Goal: Communication & Community: Answer question/provide support

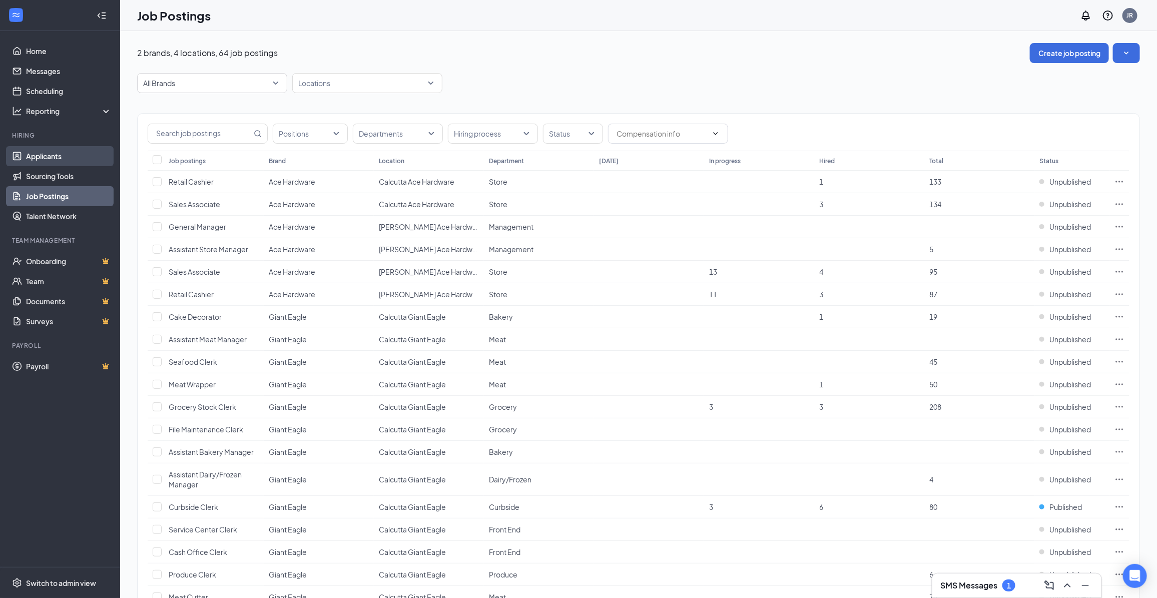
click at [69, 160] on link "Applicants" at bounding box center [69, 156] width 86 height 20
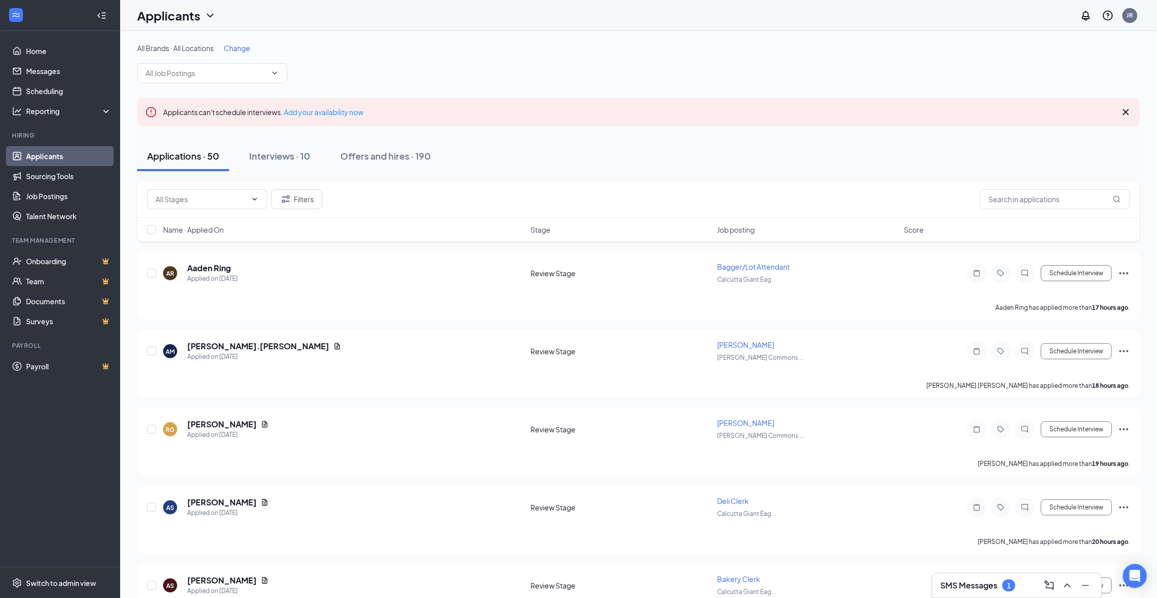
click at [239, 54] on div "All Brands · All Locations Change" at bounding box center [638, 63] width 1003 height 40
click at [235, 48] on span "Change" at bounding box center [237, 48] width 27 height 9
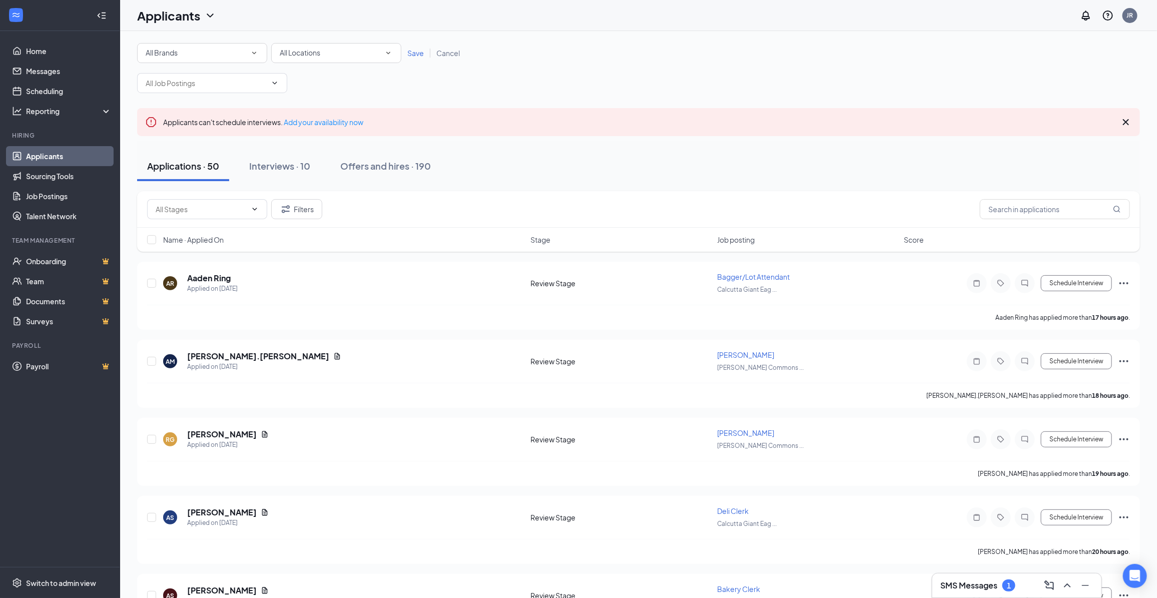
click at [299, 49] on span "All Locations" at bounding box center [300, 52] width 41 height 9
click at [299, 111] on li "Calcutta Ace Hardware" at bounding box center [336, 105] width 130 height 24
click at [314, 53] on span "Calcutta Ace Hardware" at bounding box center [318, 52] width 76 height 9
click at [306, 129] on span "Calcutta Giant Eagle" at bounding box center [312, 128] width 67 height 9
click at [409, 53] on span "Save" at bounding box center [415, 53] width 17 height 9
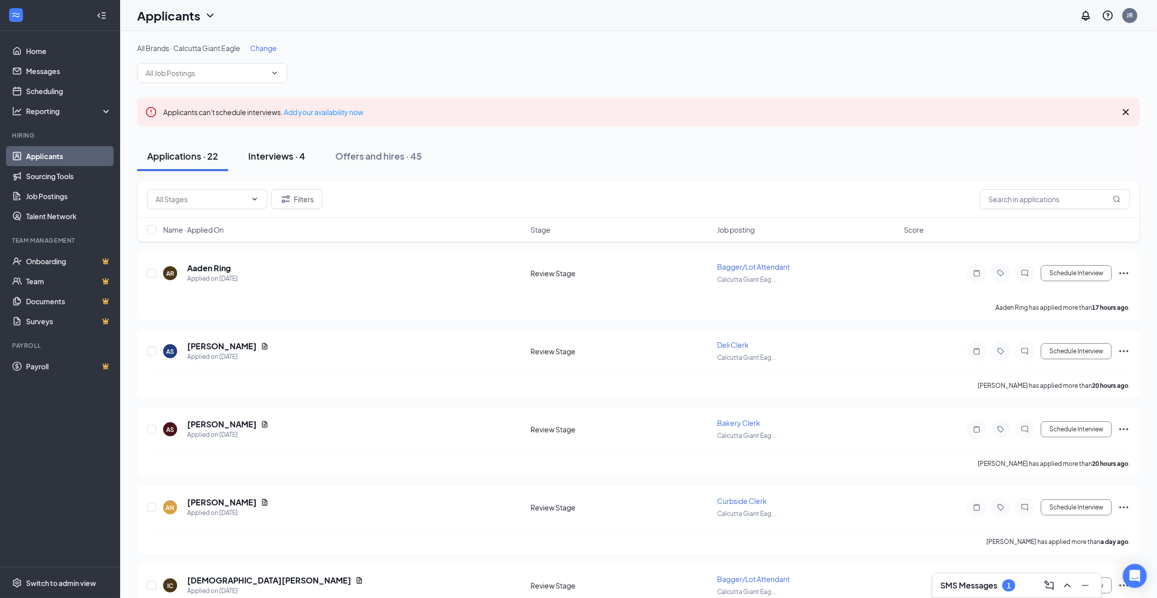
click at [270, 153] on div "Interviews · 4" at bounding box center [276, 156] width 57 height 13
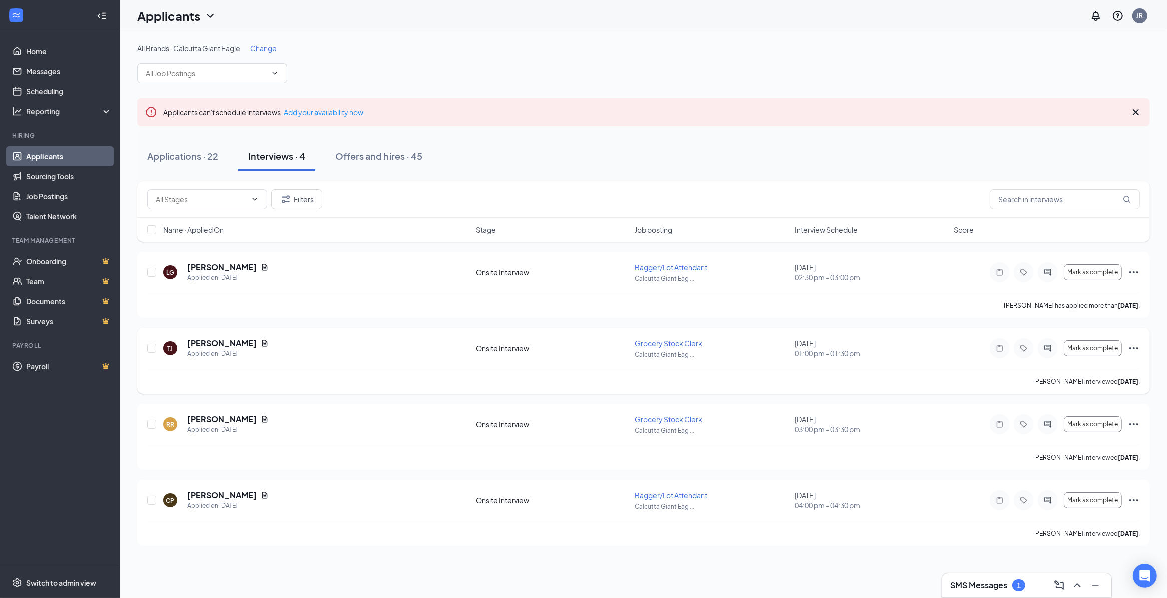
click at [1042, 343] on div at bounding box center [1047, 348] width 20 height 20
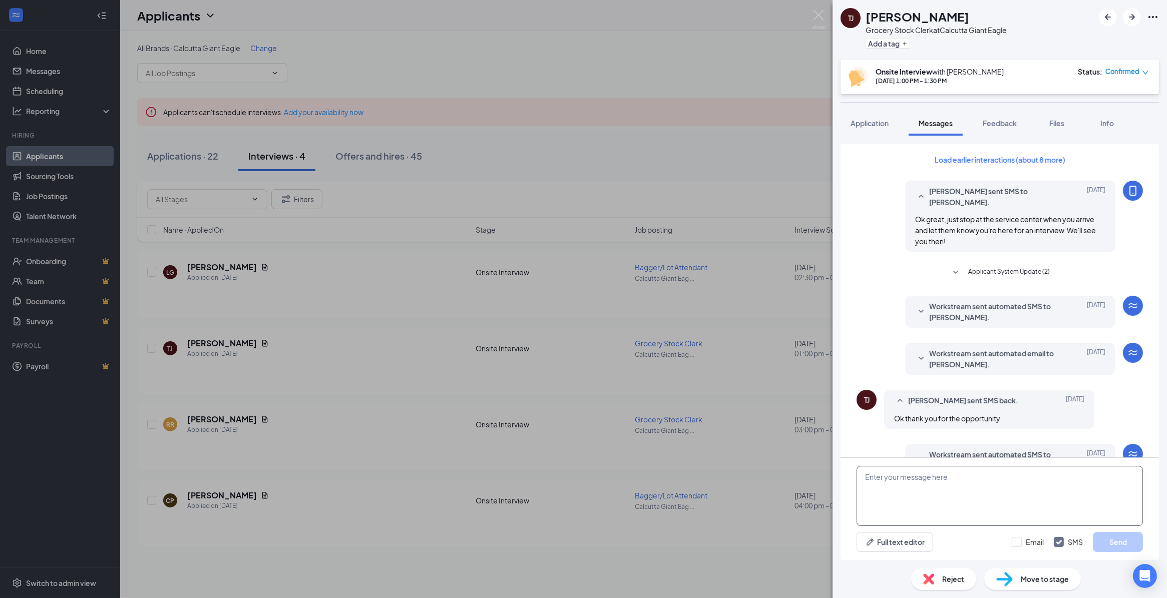
click at [954, 486] on textarea at bounding box center [999, 496] width 286 height 60
type textarea "Hi [PERSON_NAME], this is [PERSON_NAME] at Giant Eagle. Would you be available …"
drag, startPoint x: 1121, startPoint y: 545, endPoint x: 1093, endPoint y: 539, distance: 28.3
click at [1121, 544] on button "Send" at bounding box center [1117, 542] width 50 height 20
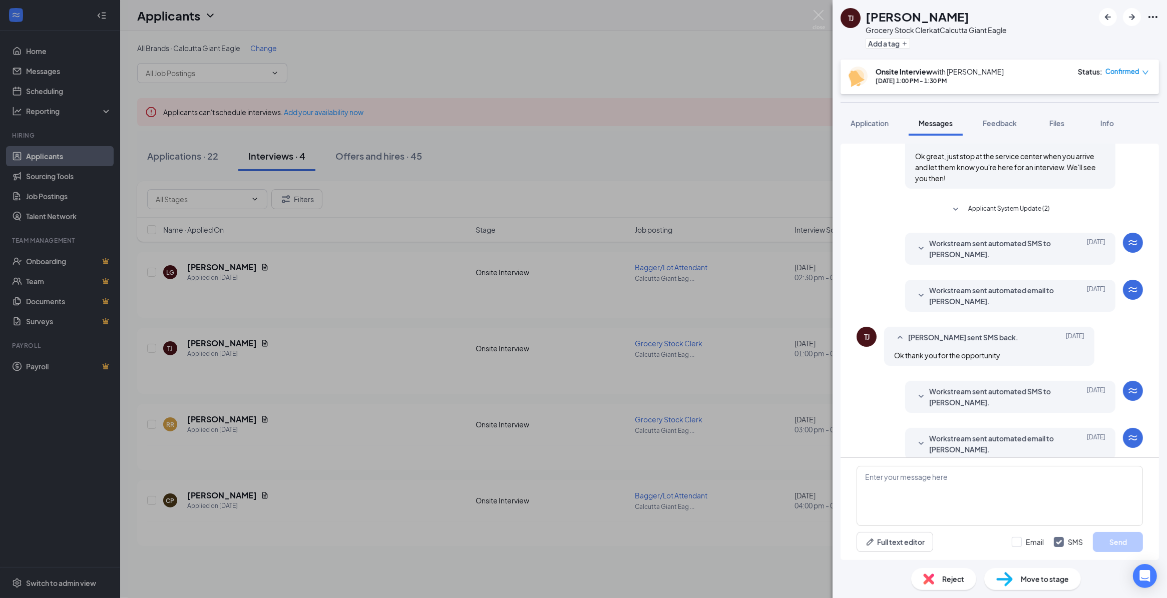
scroll to position [244, 0]
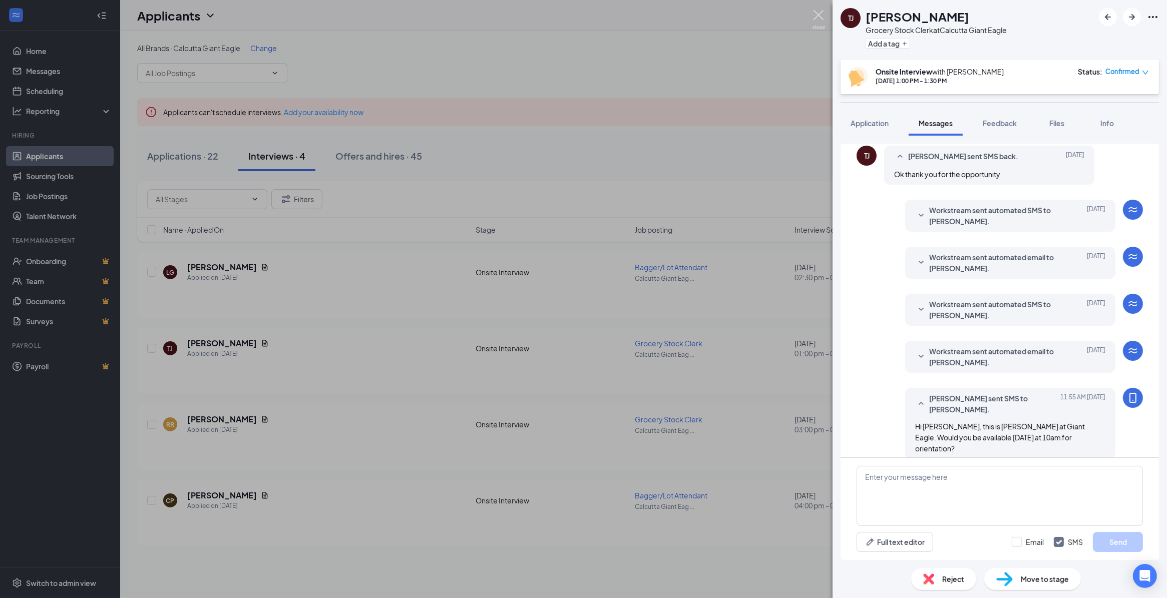
click at [822, 14] on img at bounding box center [818, 20] width 13 height 20
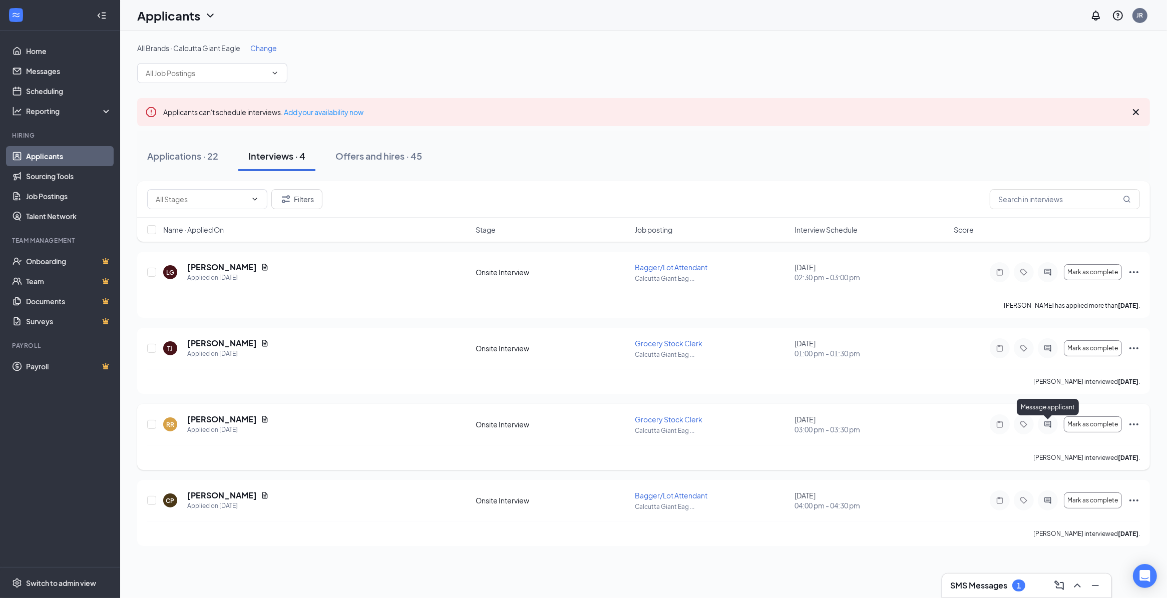
click at [1044, 426] on icon "ActiveChat" at bounding box center [1047, 424] width 7 height 7
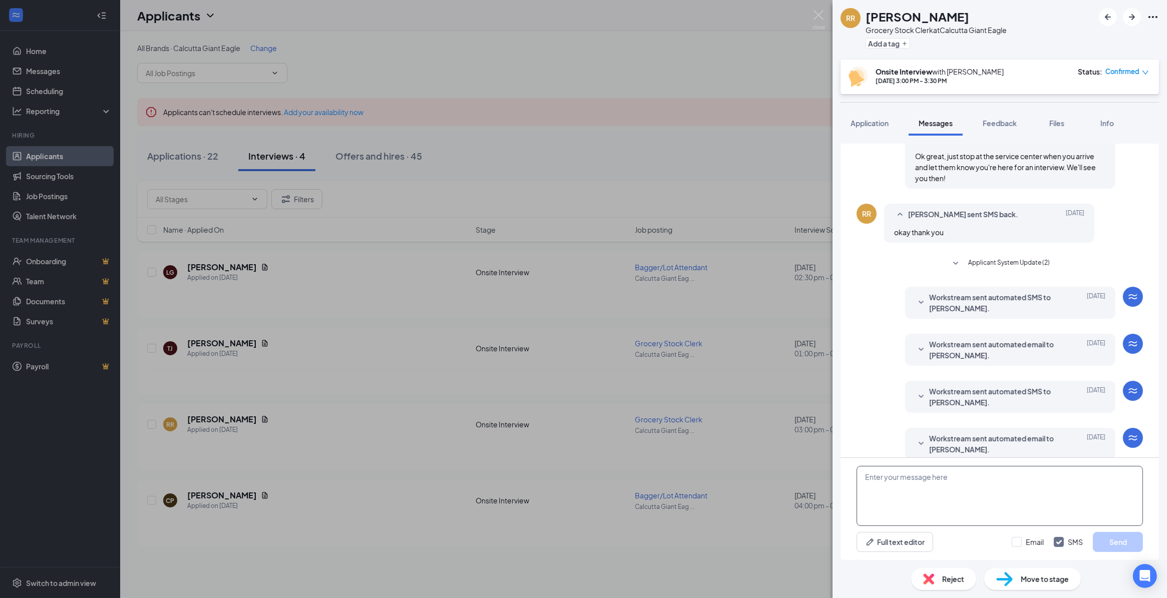
click at [978, 493] on textarea at bounding box center [999, 496] width 286 height 60
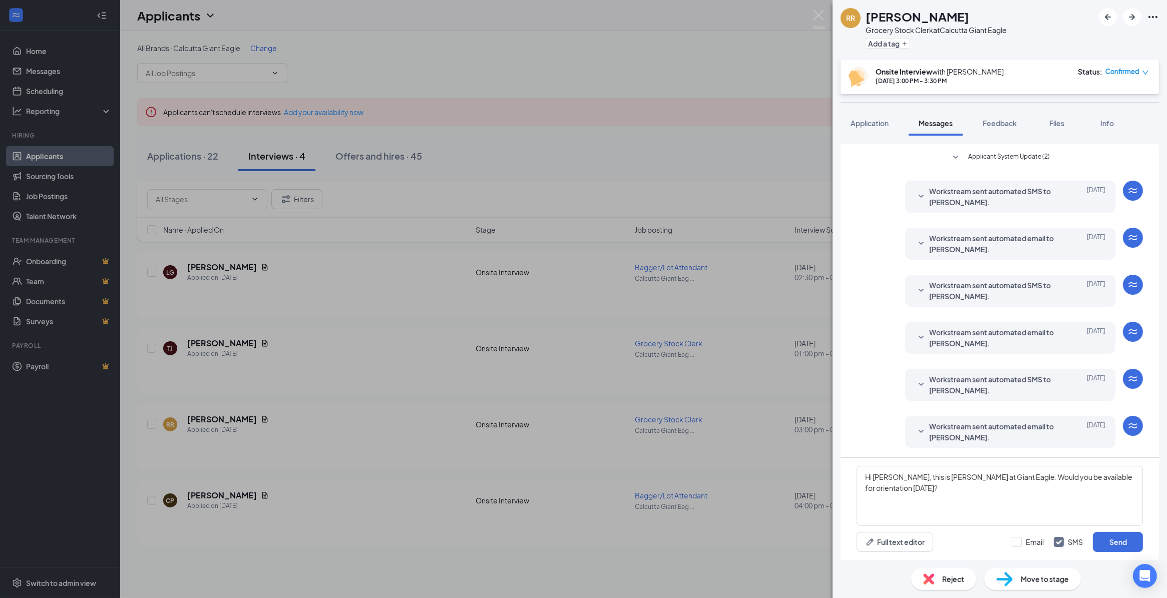
click at [929, 428] on span "Workstream sent automated email to [PERSON_NAME]." at bounding box center [994, 432] width 131 height 22
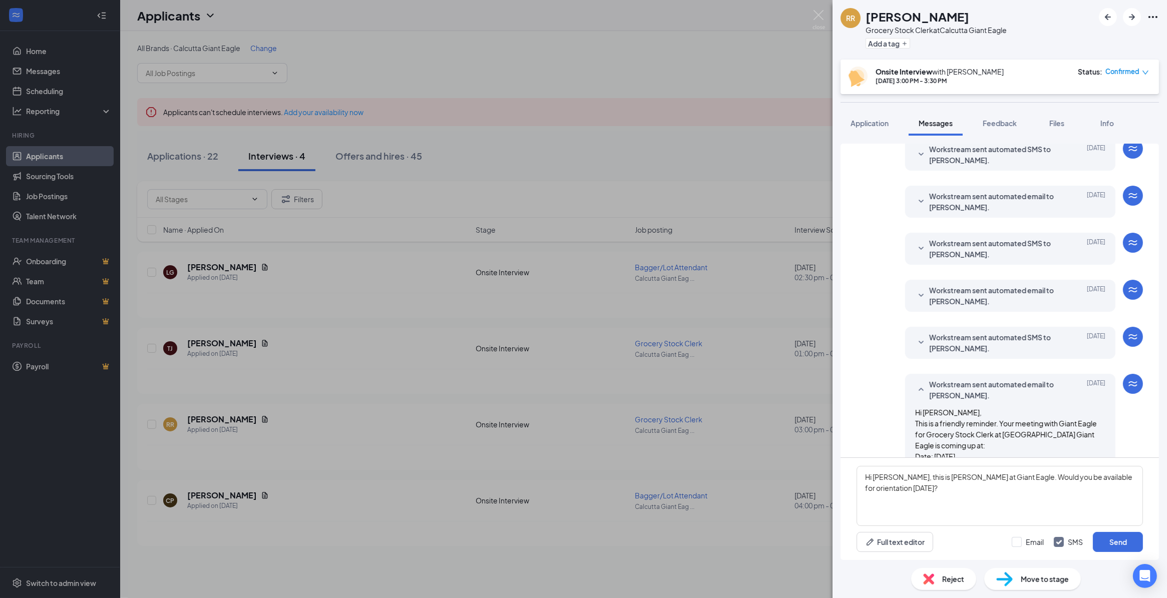
scroll to position [232, 0]
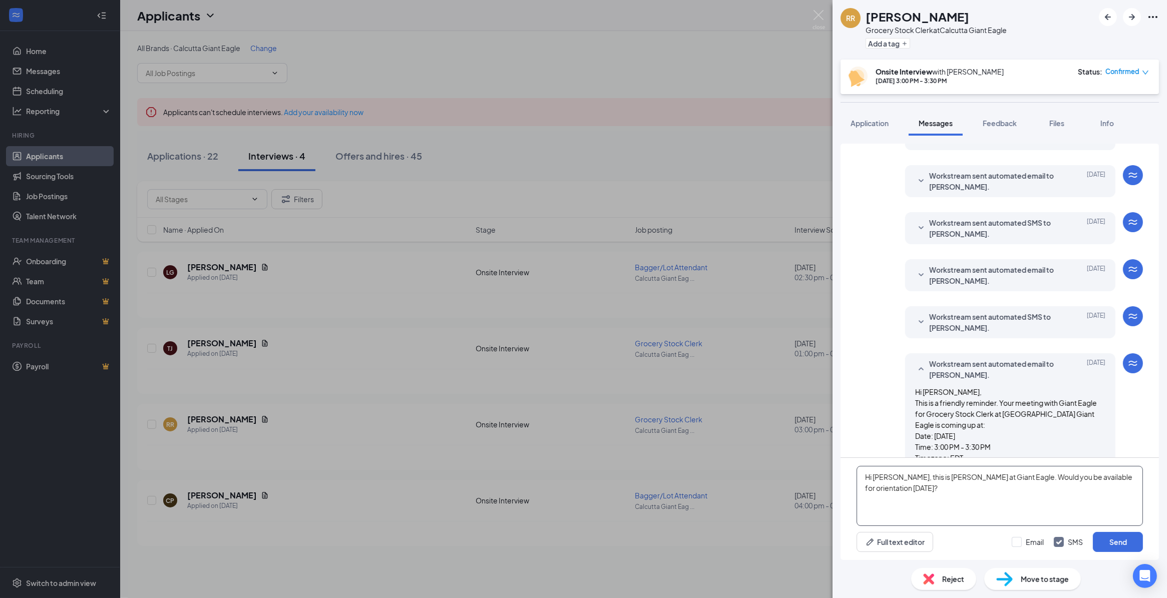
click at [905, 490] on textarea "Hi [PERSON_NAME], this is [PERSON_NAME] at Giant Eagle. Would you be available …" at bounding box center [999, 496] width 286 height 60
type textarea "Hi [PERSON_NAME], this is [PERSON_NAME] at Giant Eagle. Would you be available …"
click at [1100, 541] on button "Send" at bounding box center [1117, 542] width 50 height 20
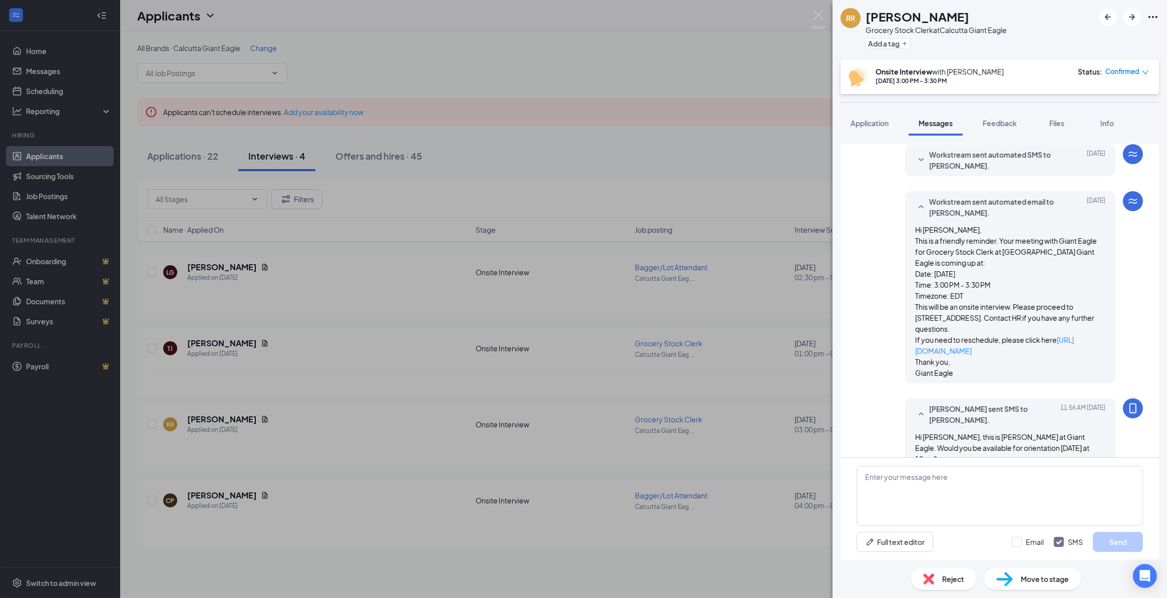
scroll to position [415, 0]
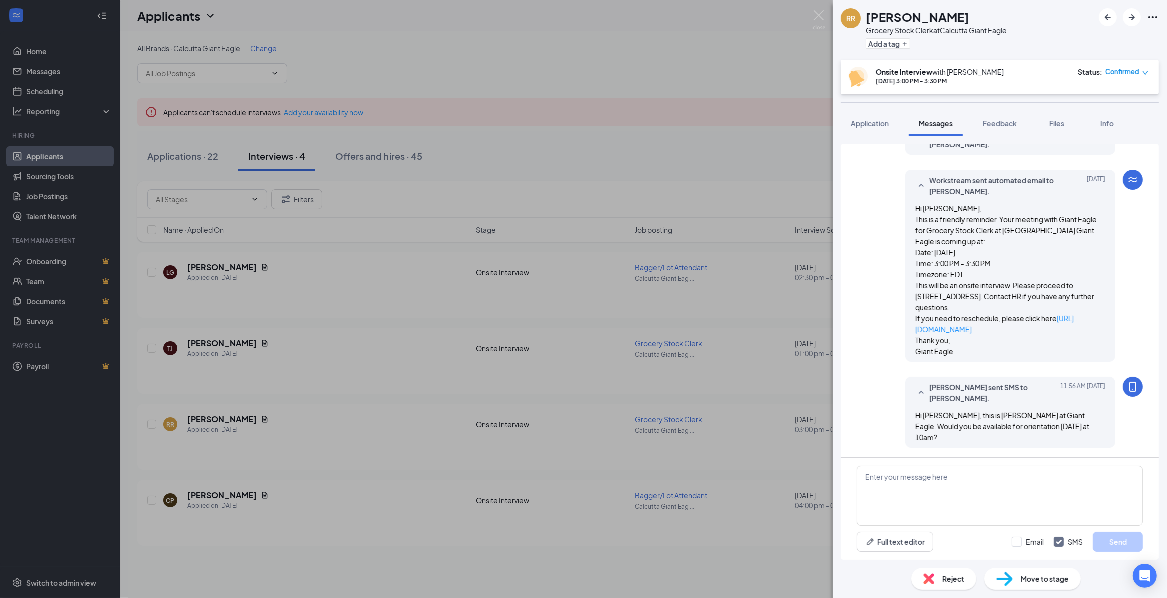
click at [816, 9] on div "RR [PERSON_NAME] Grocery Stock Clerk at [GEOGRAPHIC_DATA] Giant Eagle Add a tag…" at bounding box center [583, 299] width 1167 height 598
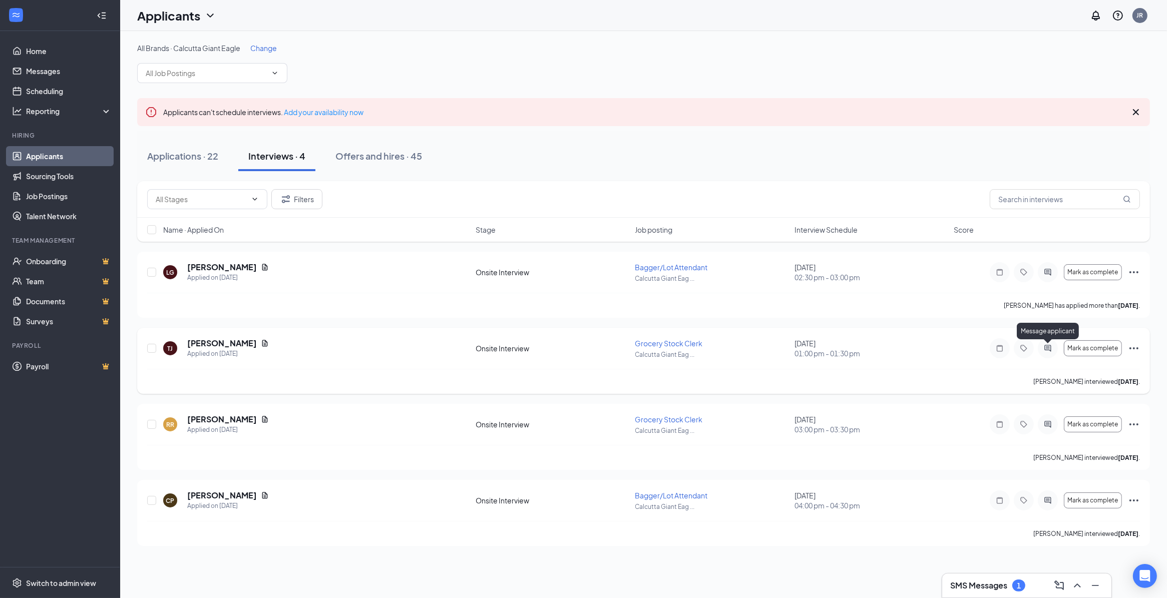
click at [1049, 350] on icon "ActiveChat" at bounding box center [1047, 348] width 12 height 8
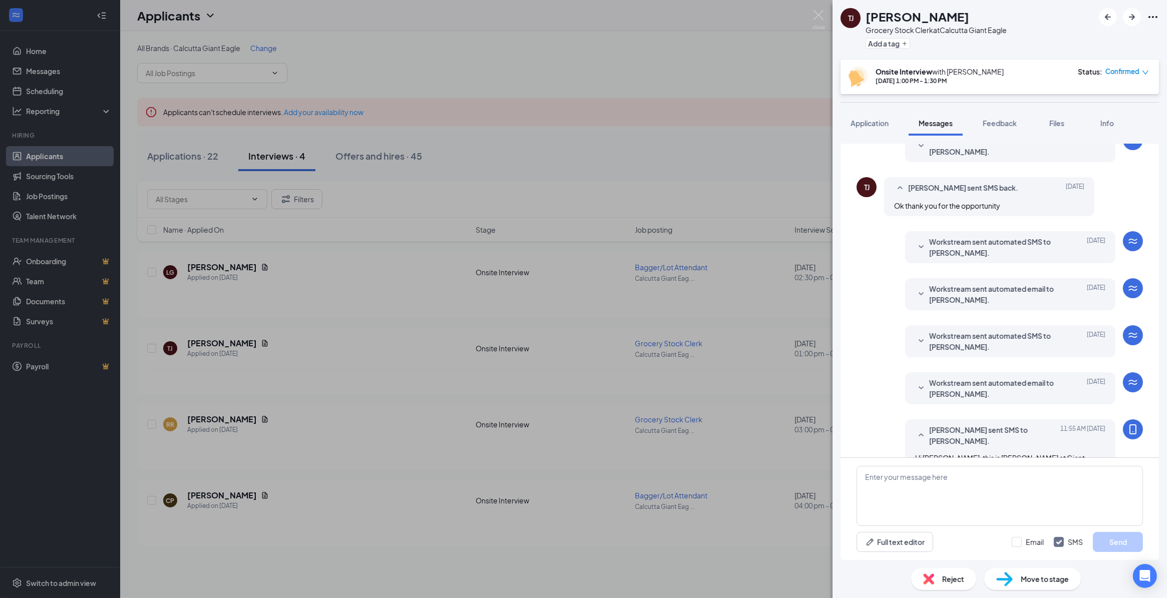
scroll to position [158, 0]
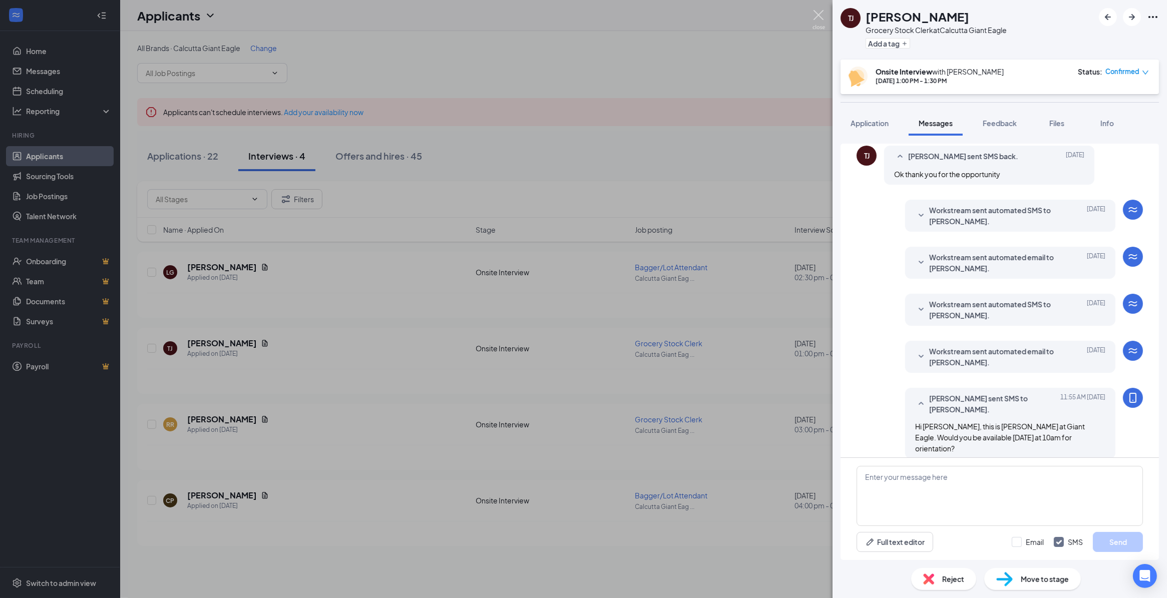
drag, startPoint x: 819, startPoint y: 16, endPoint x: 779, endPoint y: 33, distance: 44.0
click at [818, 16] on img at bounding box center [818, 20] width 13 height 20
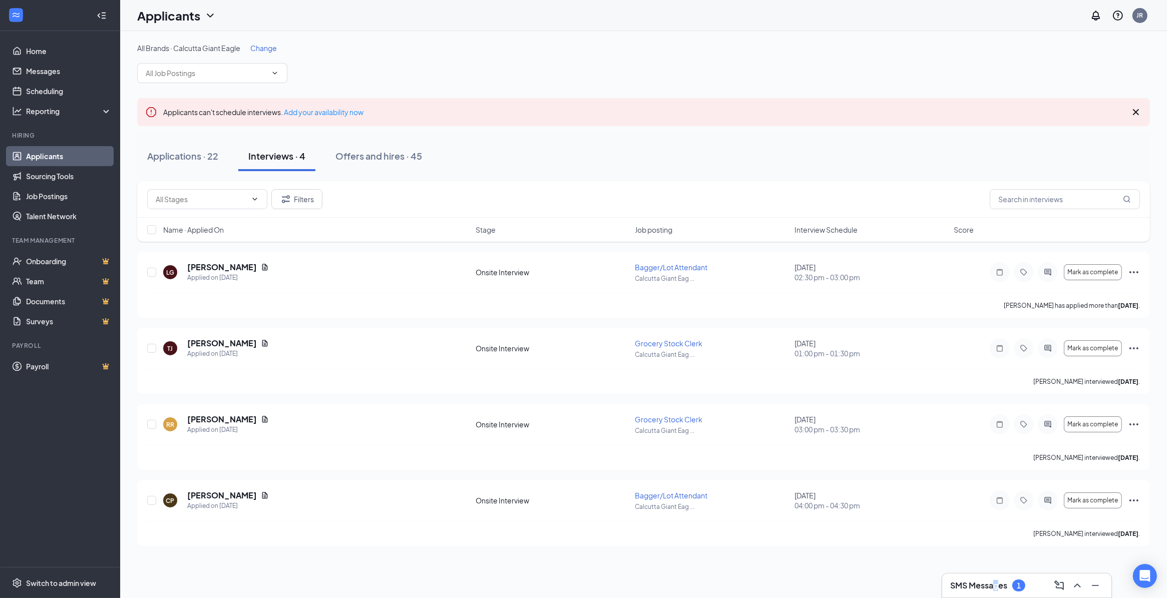
click at [997, 587] on h3 "SMS Messages" at bounding box center [978, 585] width 57 height 11
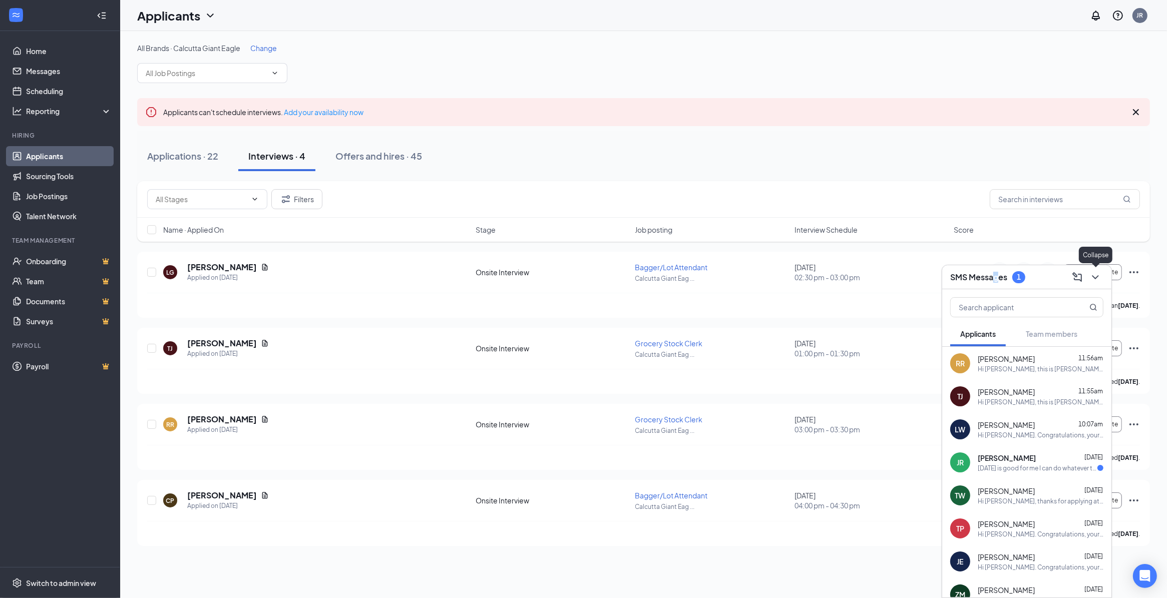
click at [1101, 273] on button at bounding box center [1095, 277] width 16 height 16
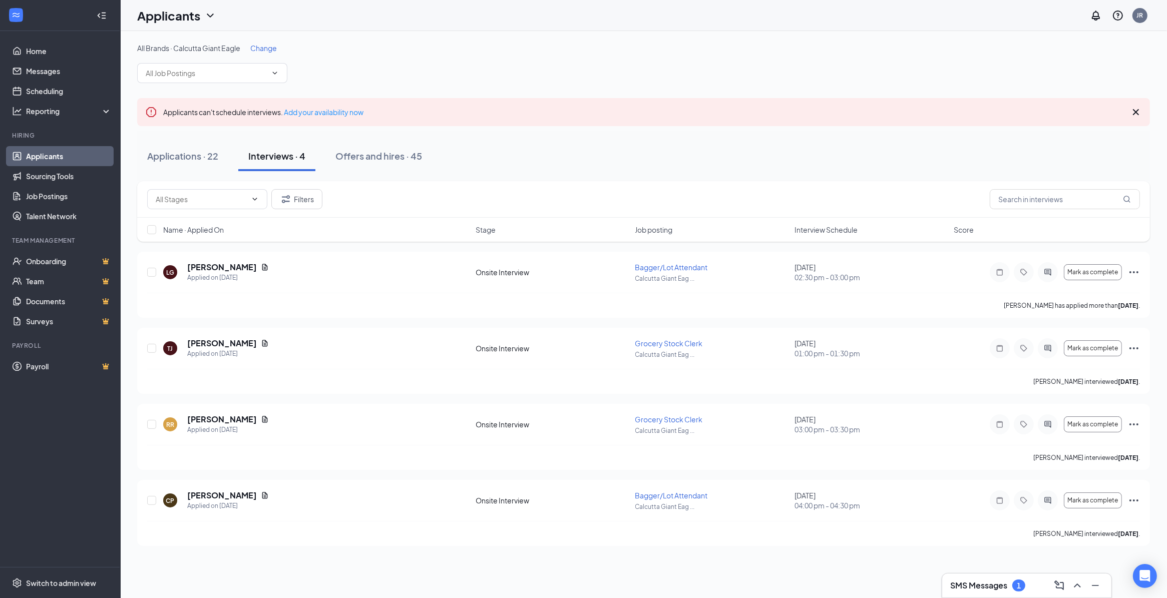
click at [583, 160] on div "Applications · 22 Interviews · 4 Offers and hires · 45" at bounding box center [643, 156] width 1012 height 30
